Goal: Navigation & Orientation: Understand site structure

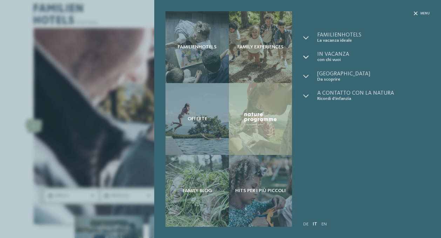
click at [306, 56] on icon at bounding box center [306, 57] width 6 height 6
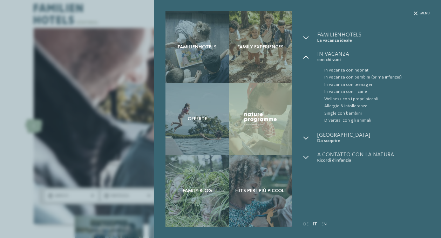
click at [306, 56] on icon at bounding box center [306, 57] width 6 height 6
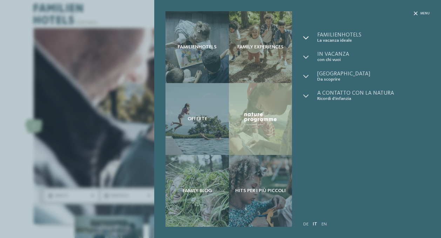
click at [307, 36] on icon at bounding box center [306, 38] width 6 height 6
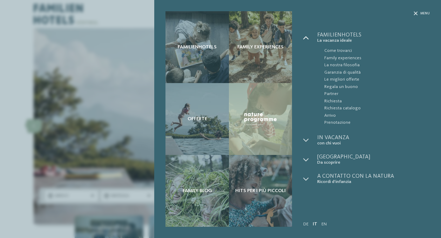
click at [307, 36] on icon at bounding box center [306, 38] width 6 height 6
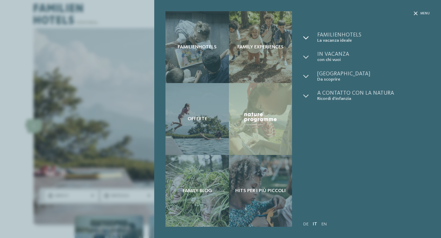
click at [311, 35] on div at bounding box center [310, 37] width 14 height 11
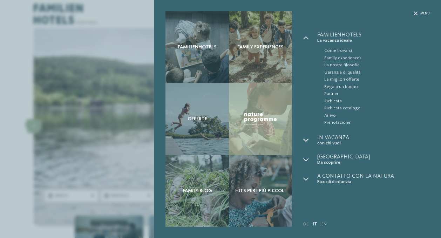
click at [304, 138] on icon at bounding box center [306, 140] width 6 height 6
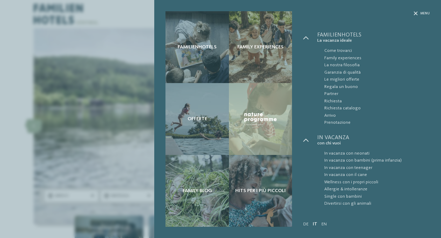
scroll to position [40, 0]
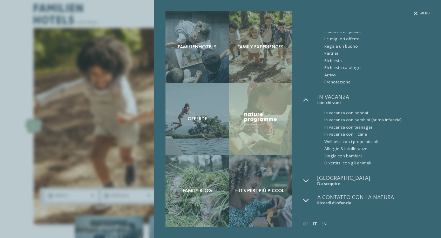
click at [311, 198] on div at bounding box center [310, 200] width 14 height 11
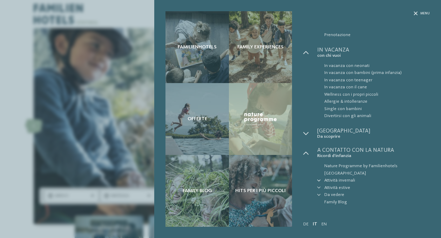
click at [318, 177] on div at bounding box center [320, 180] width 7 height 7
click at [426, 14] on span "Menu" at bounding box center [424, 13] width 9 height 5
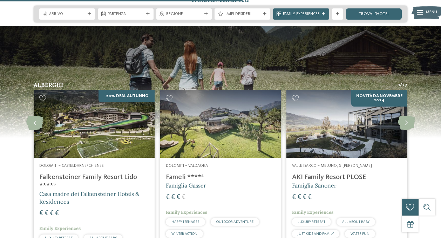
scroll to position [1385, 0]
